Goal: Information Seeking & Learning: Learn about a topic

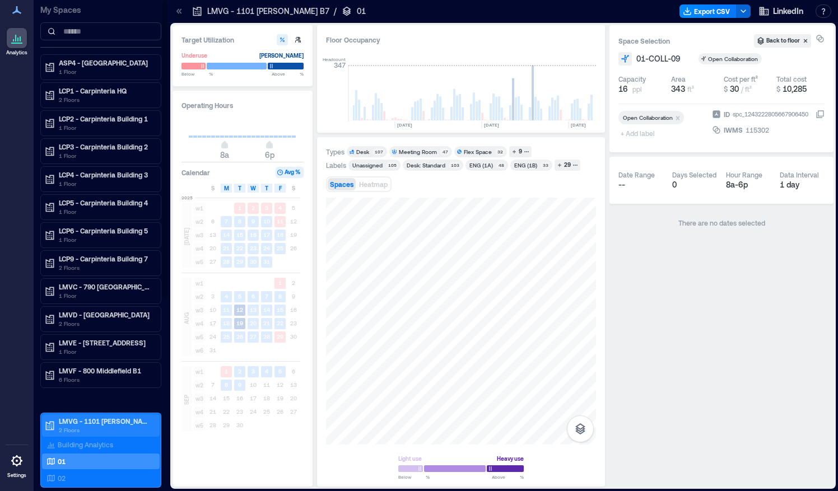
click at [69, 426] on p "2 Floors" at bounding box center [106, 430] width 94 height 9
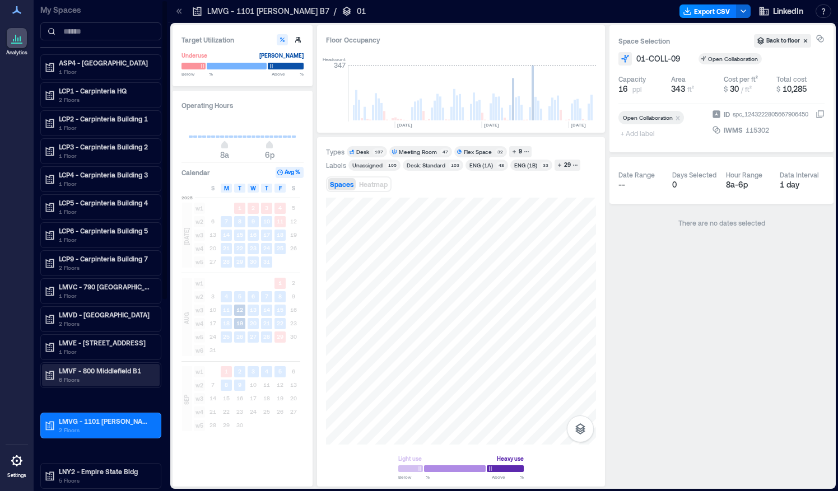
scroll to position [139, 0]
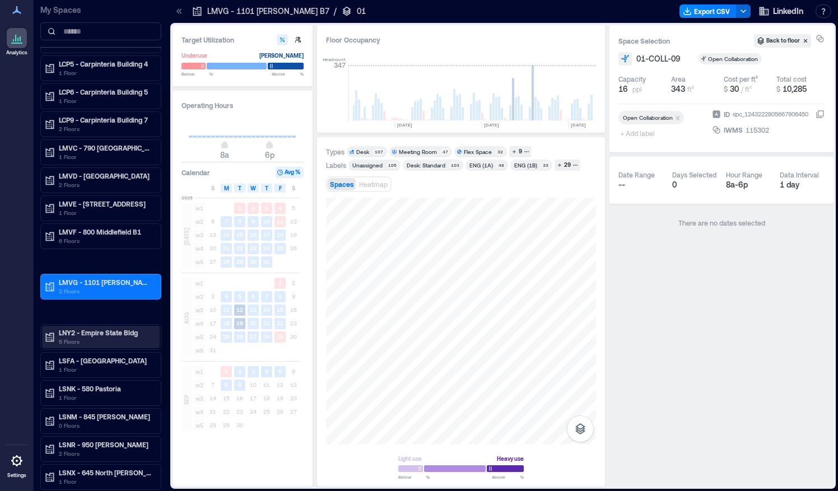
click at [94, 338] on p "5 Floors" at bounding box center [106, 341] width 94 height 9
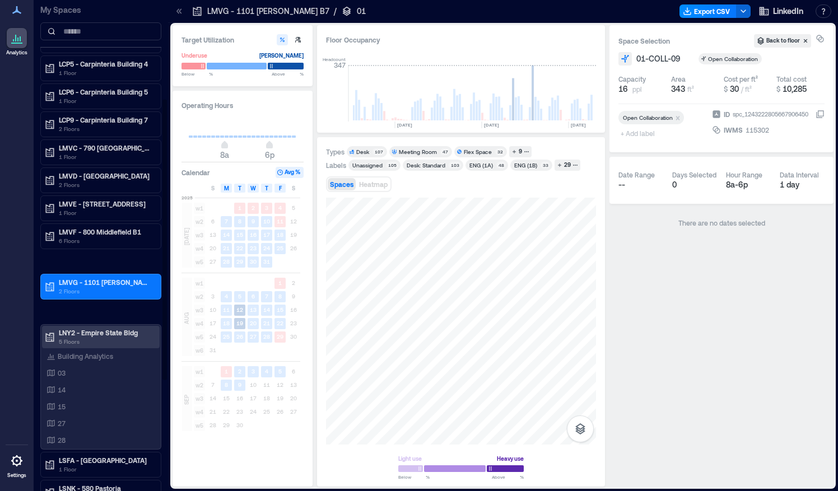
scroll to position [183, 0]
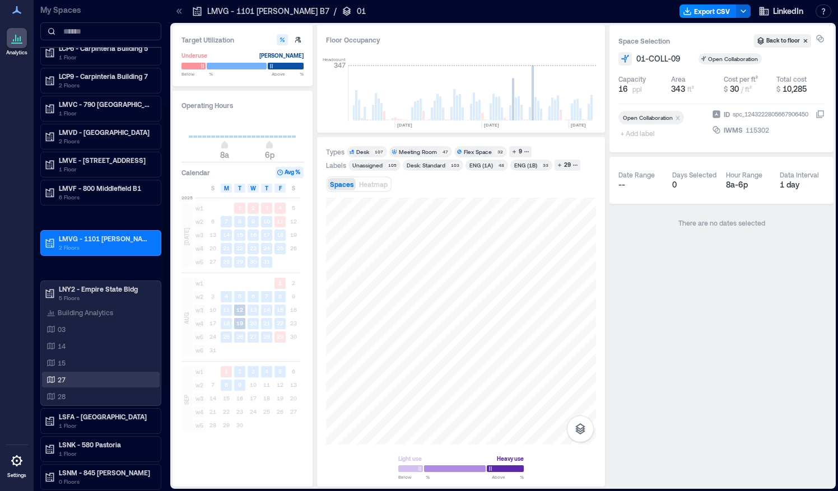
click at [55, 374] on div "27" at bounding box center [98, 379] width 109 height 11
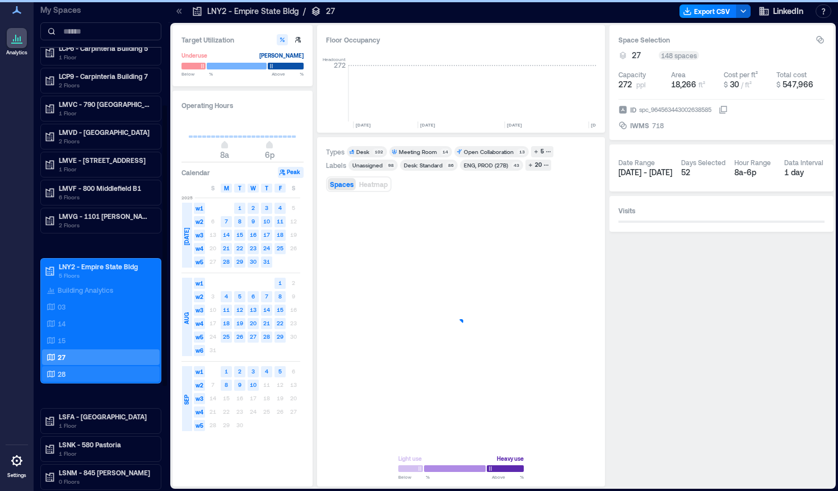
scroll to position [0, 1985]
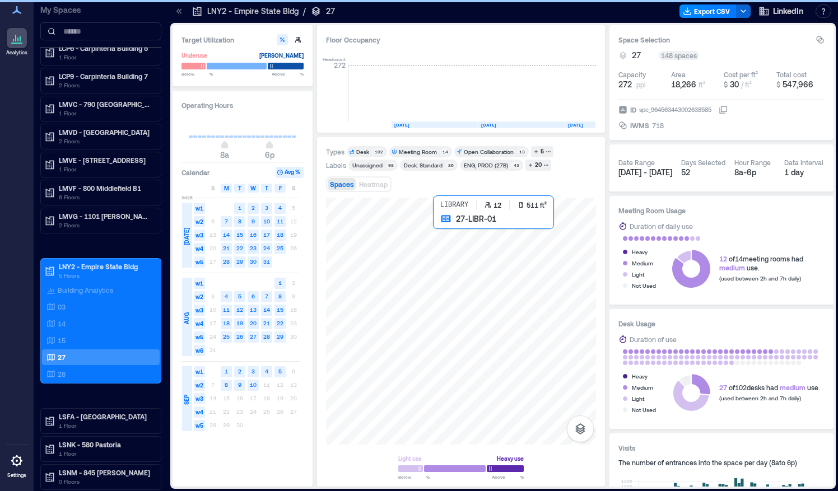
click at [473, 305] on div at bounding box center [461, 321] width 270 height 247
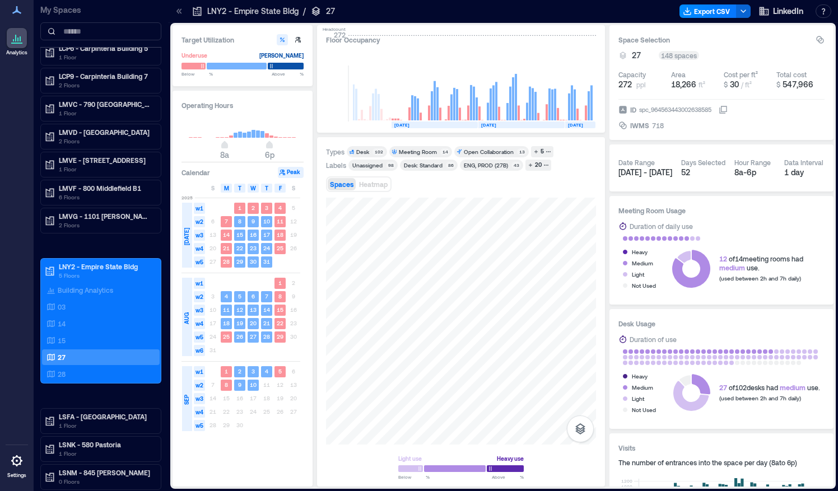
drag, startPoint x: 419, startPoint y: 189, endPoint x: 563, endPoint y: 185, distance: 144.5
click at [563, 185] on div "Spaces Heatmap" at bounding box center [461, 184] width 270 height 22
click at [64, 320] on p "14" at bounding box center [62, 323] width 8 height 9
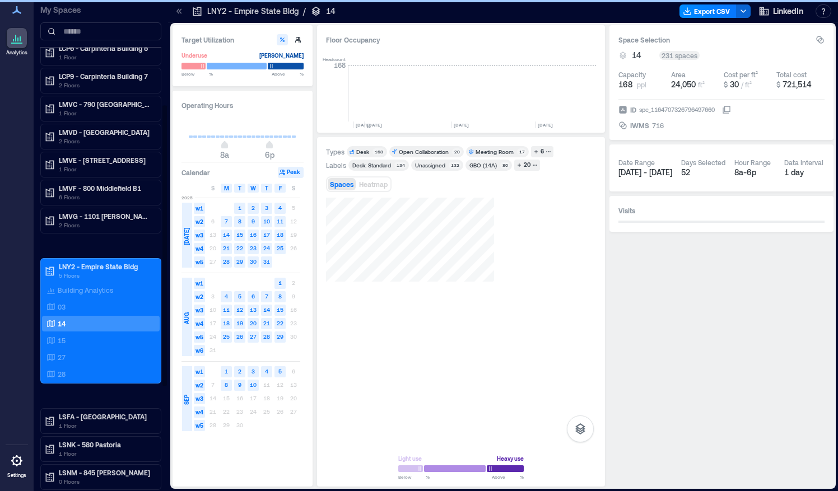
scroll to position [0, 2360]
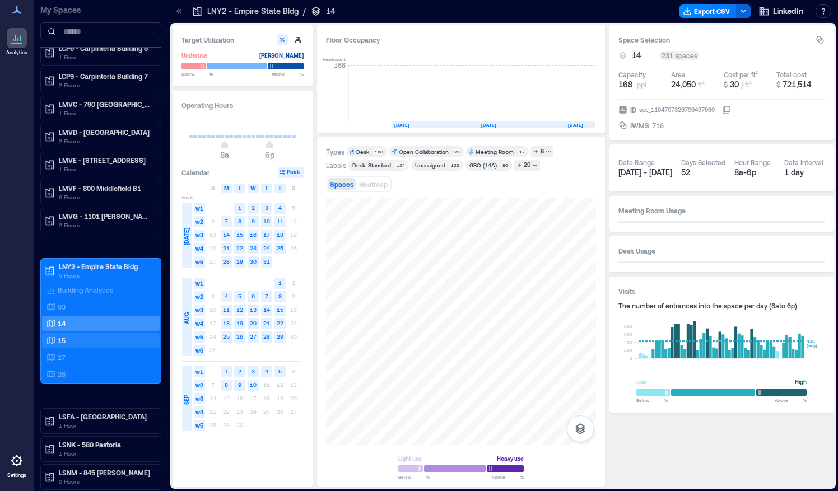
click at [78, 335] on div "15" at bounding box center [98, 340] width 109 height 11
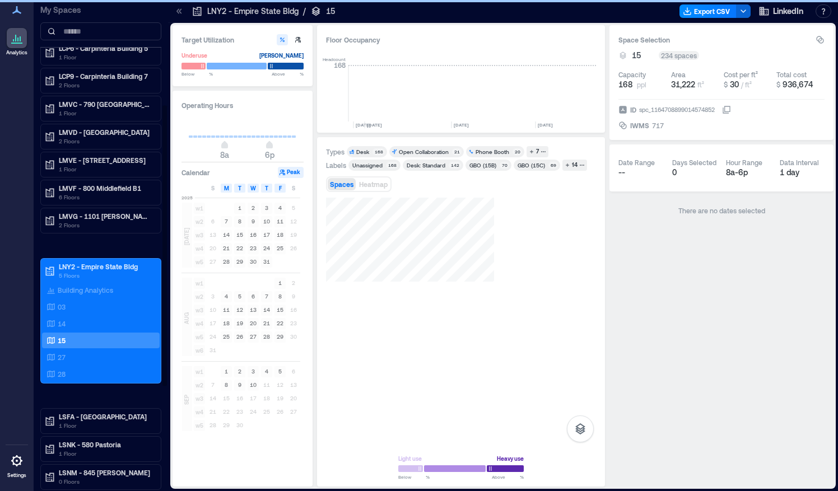
scroll to position [0, 2360]
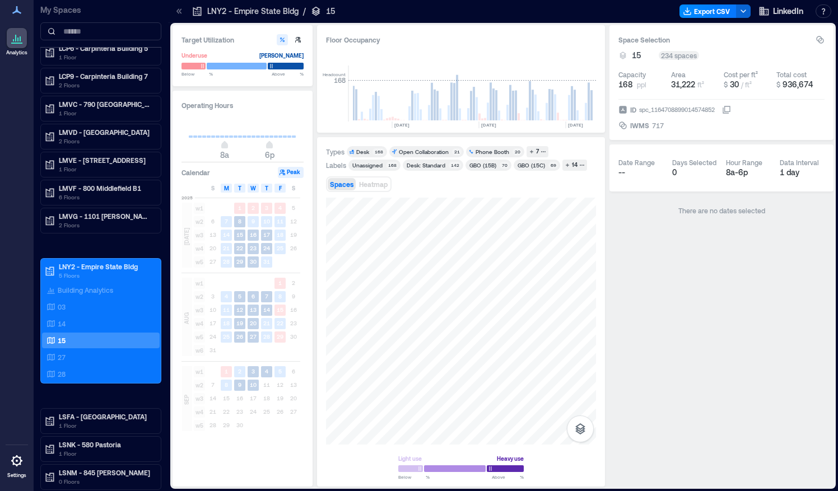
click at [426, 155] on div "Types Desk 168 Open Collaboration 21 Phone Booth 20 7 Labels Unassigned 168 Des…" at bounding box center [461, 312] width 270 height 332
click at [449, 324] on div at bounding box center [461, 321] width 270 height 247
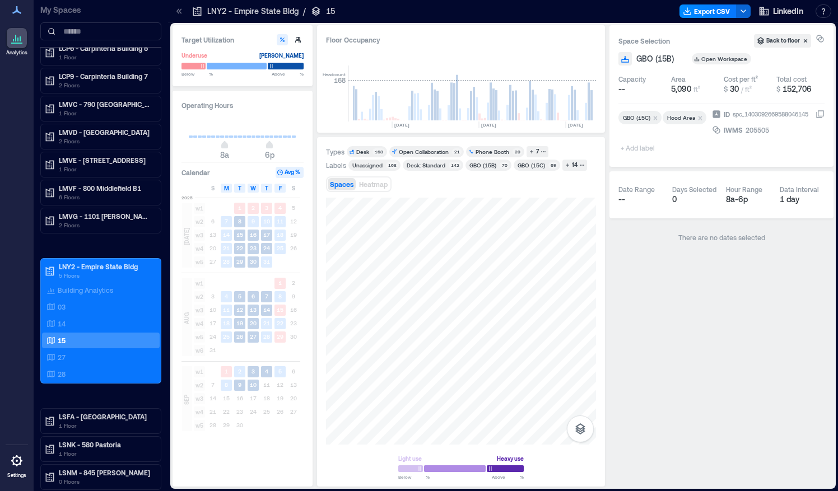
drag, startPoint x: 486, startPoint y: 170, endPoint x: 282, endPoint y: 143, distance: 205.5
click at [438, 187] on div "Types Desk 168 Open Collaboration 21 Phone Booth 20 7 Labels Unassigned 168 Des…" at bounding box center [461, 312] width 270 height 332
